Goal: Task Accomplishment & Management: Use online tool/utility

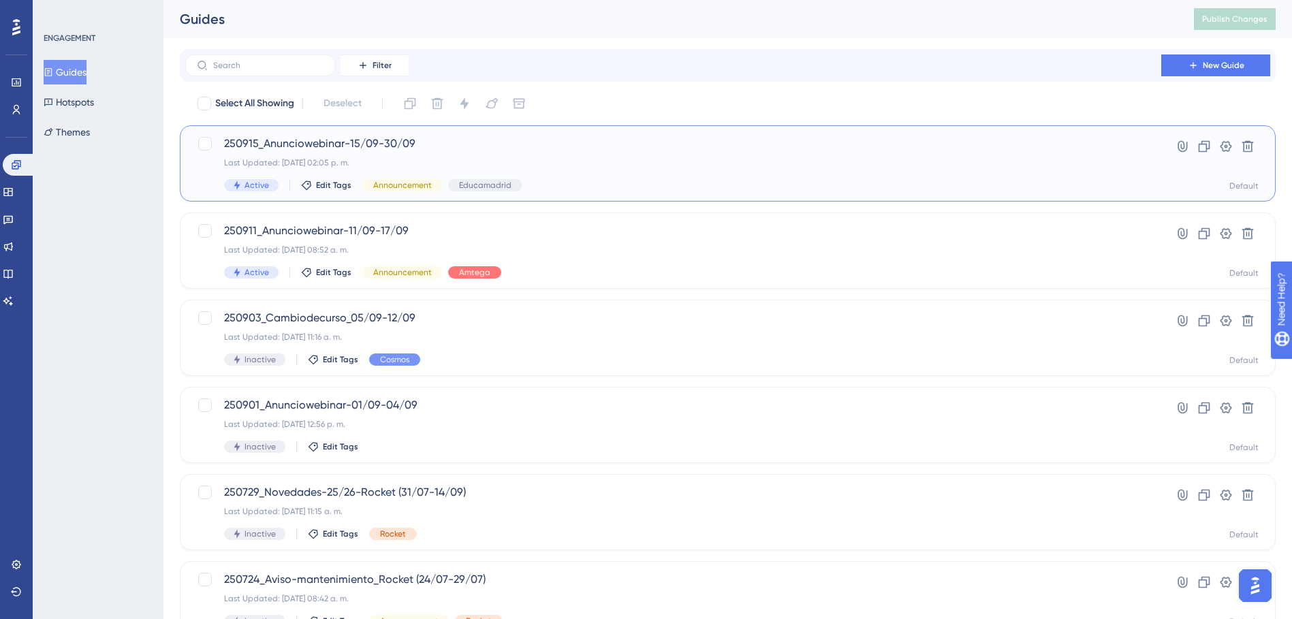
click at [413, 151] on span "250915_Anunciowebinar-15/09-30/09" at bounding box center [673, 144] width 898 height 16
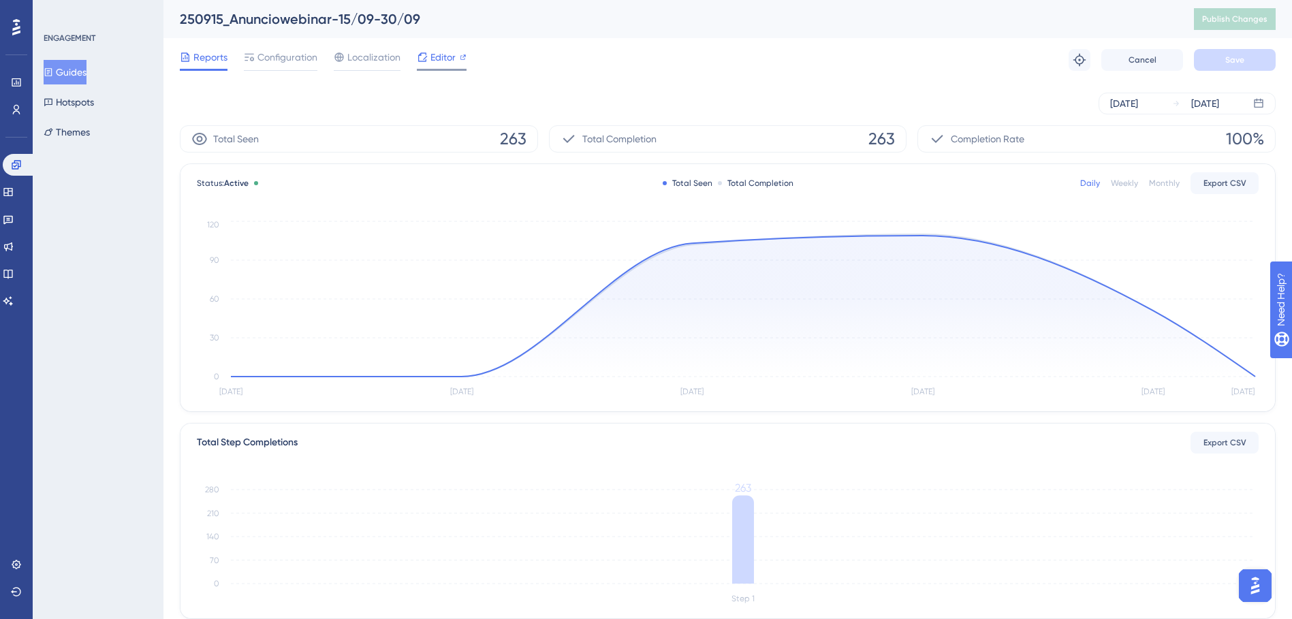
click at [425, 64] on div at bounding box center [422, 57] width 11 height 16
click at [434, 59] on span "Editor" at bounding box center [442, 57] width 25 height 16
click at [1238, 17] on button "Publish Changes" at bounding box center [1235, 19] width 82 height 22
click at [443, 60] on span "Editor" at bounding box center [442, 57] width 25 height 16
click at [85, 74] on button "Guides" at bounding box center [65, 72] width 43 height 25
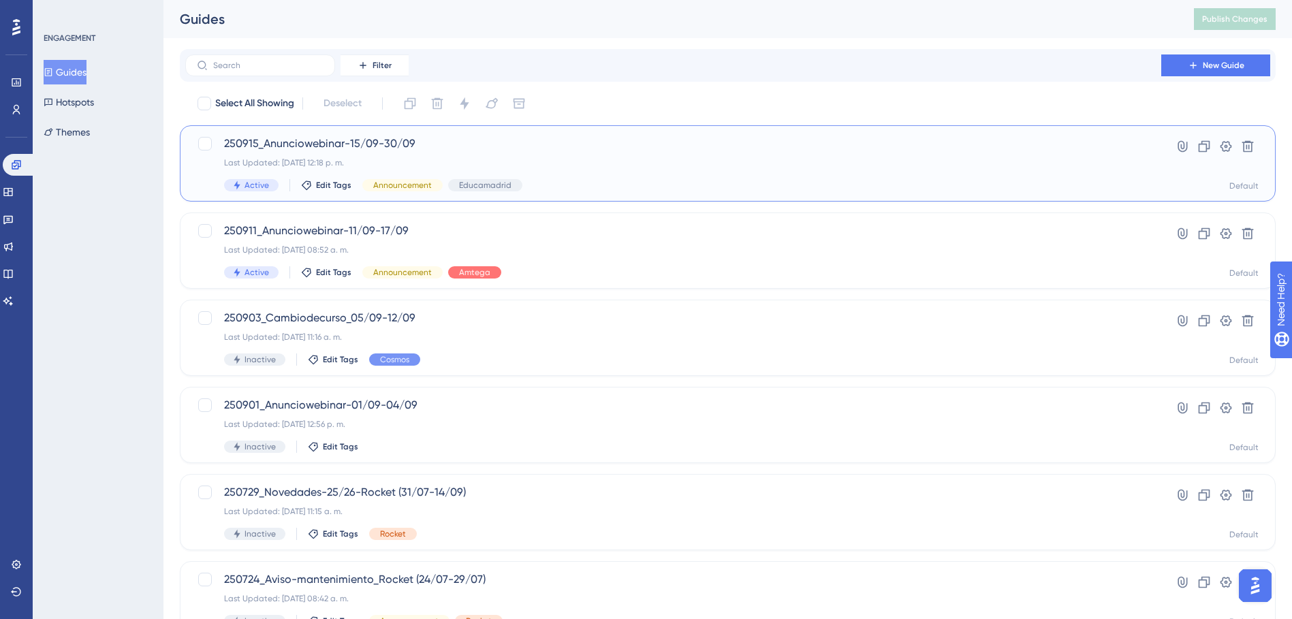
click at [463, 141] on span "250915_Anunciowebinar-15/09-30/09" at bounding box center [673, 144] width 898 height 16
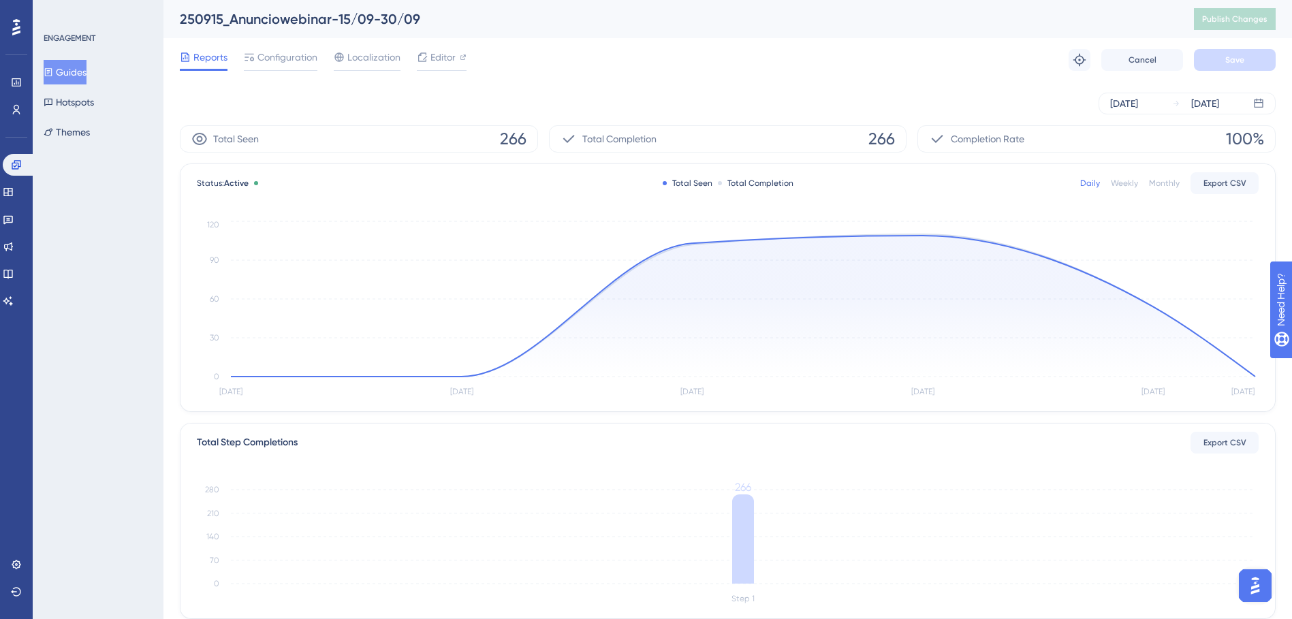
click at [77, 76] on button "Guides" at bounding box center [65, 72] width 43 height 25
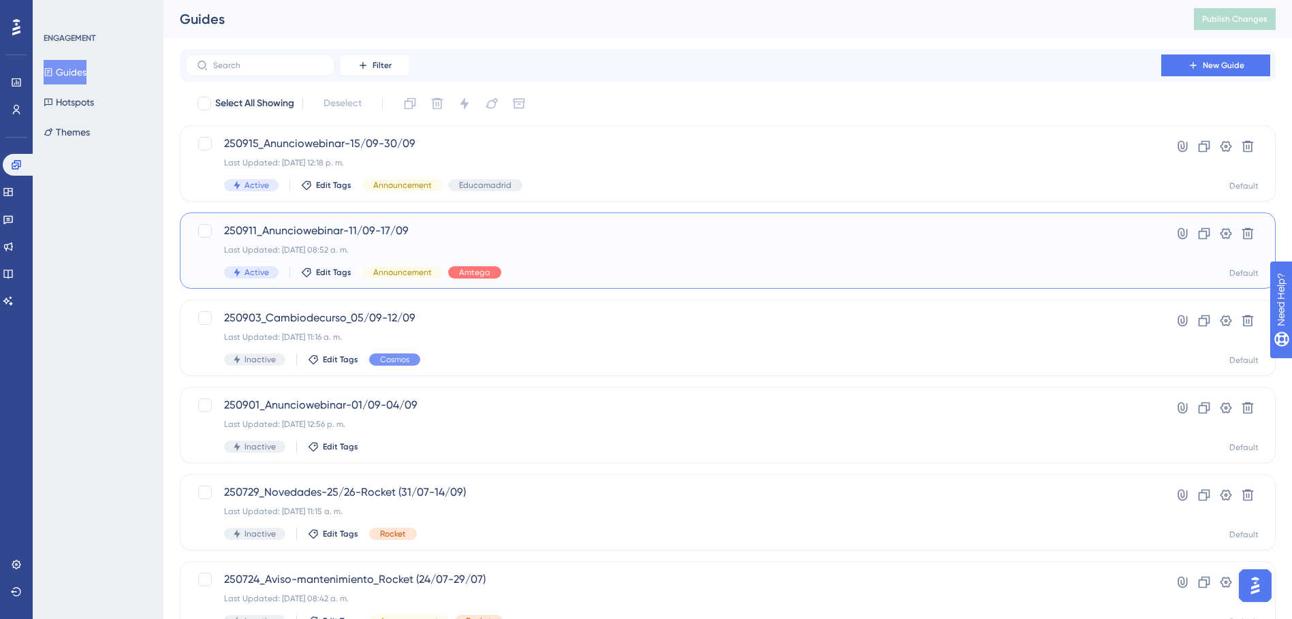
click at [442, 236] on span "250911_Anunciowebinar-11/09-17/09" at bounding box center [673, 231] width 898 height 16
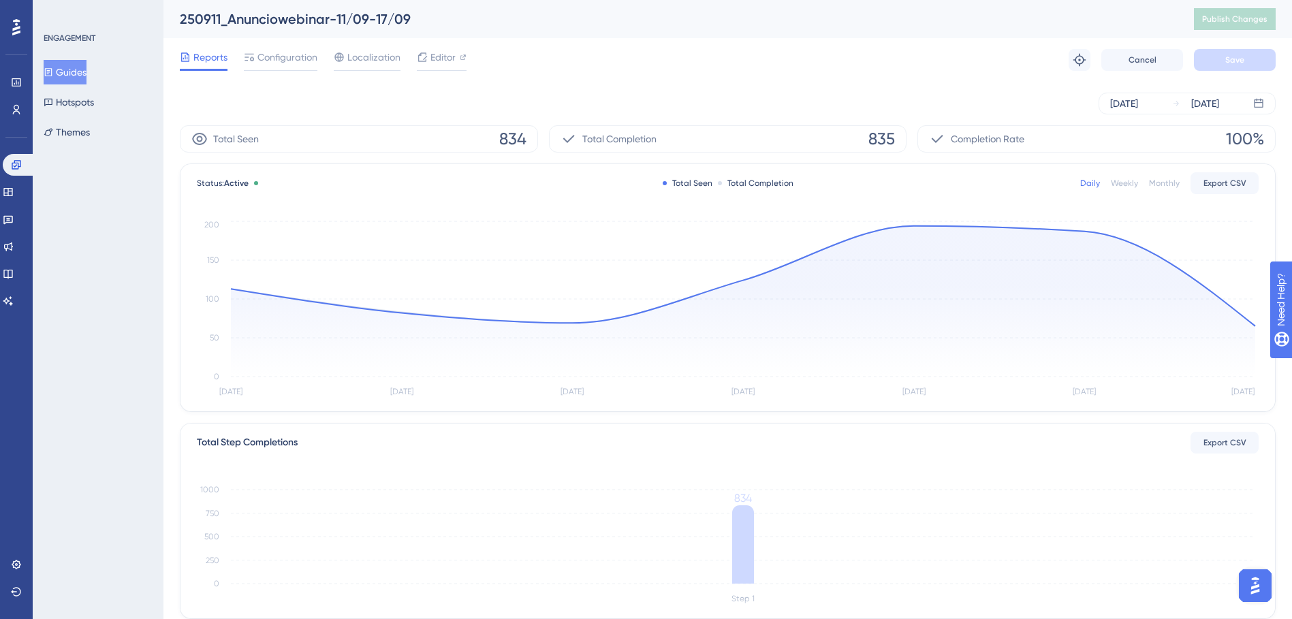
click at [46, 72] on button "Guides" at bounding box center [65, 72] width 43 height 25
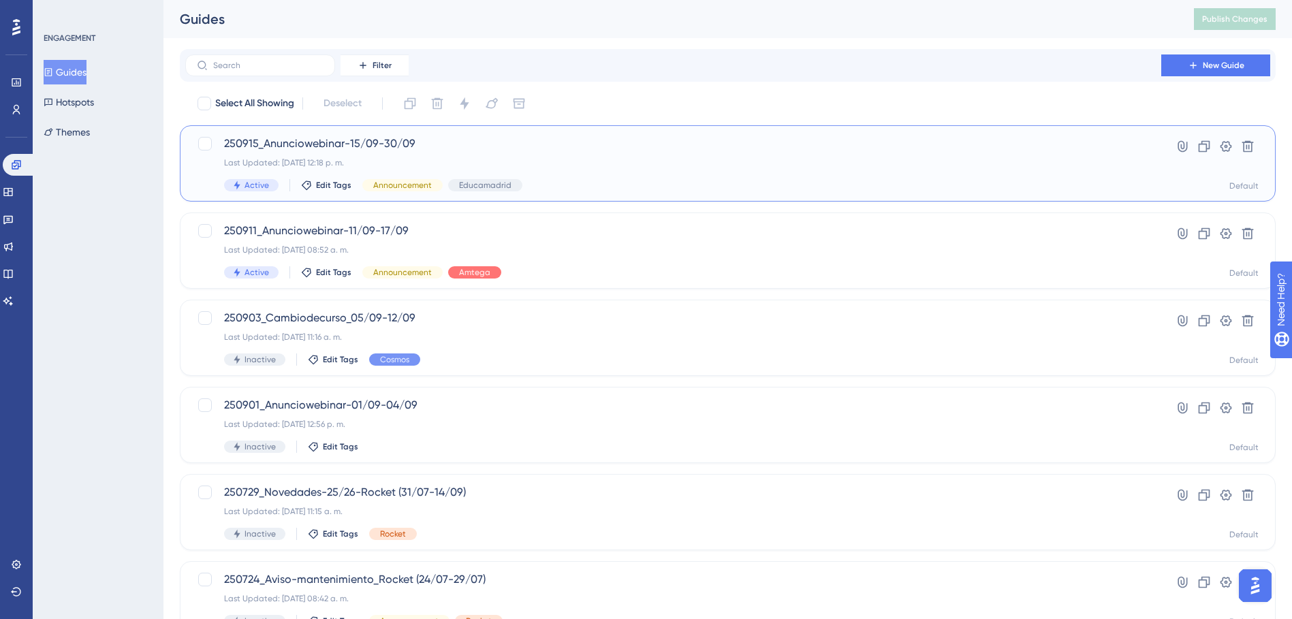
click at [417, 148] on span "250915_Anunciowebinar-15/09-30/09" at bounding box center [673, 144] width 898 height 16
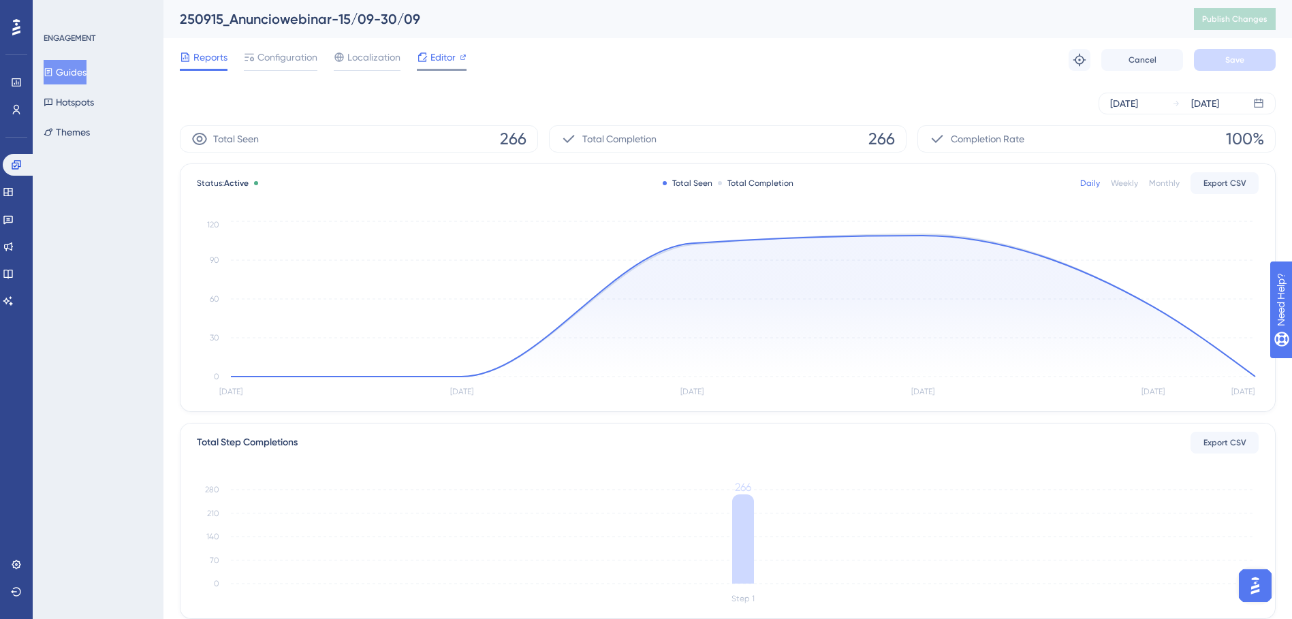
click at [436, 62] on span "Editor" at bounding box center [442, 57] width 25 height 16
